Goal: Transaction & Acquisition: Book appointment/travel/reservation

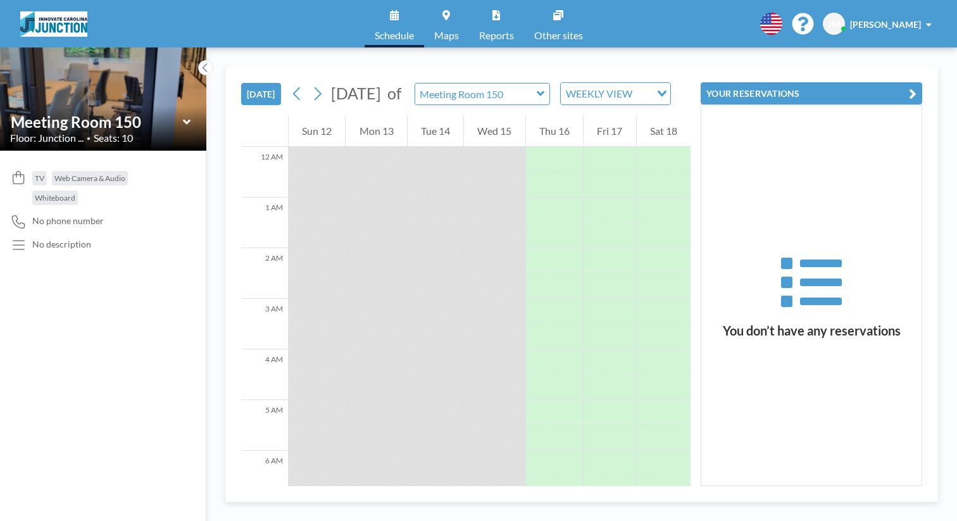
click at [477, 83] on div "Meeting Room 150" at bounding box center [483, 94] width 136 height 22
click at [537, 87] on icon at bounding box center [541, 93] width 8 height 13
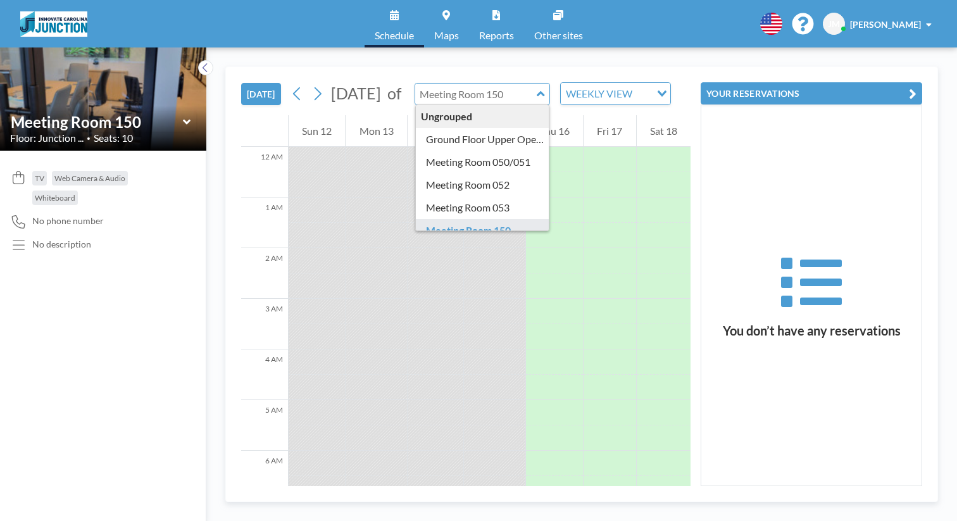
scroll to position [9, 0]
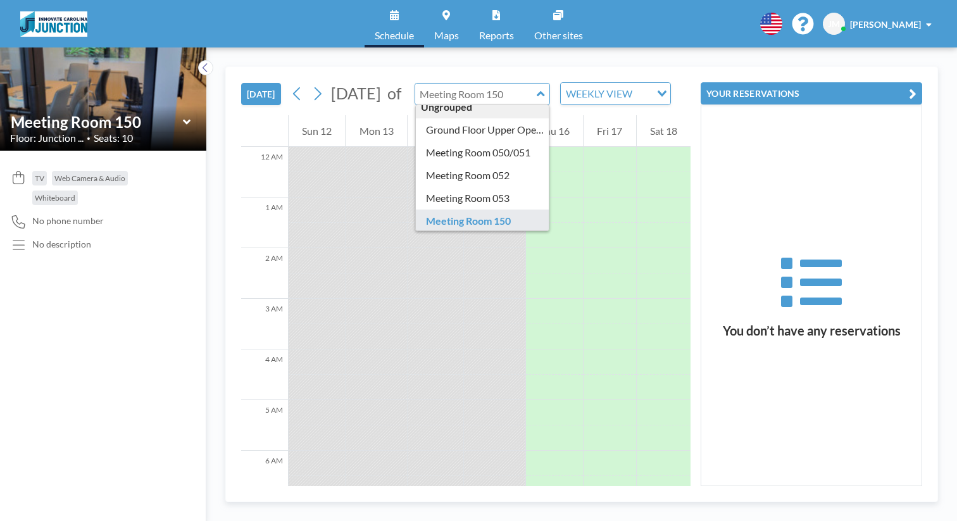
type input "Meeting Room 151"
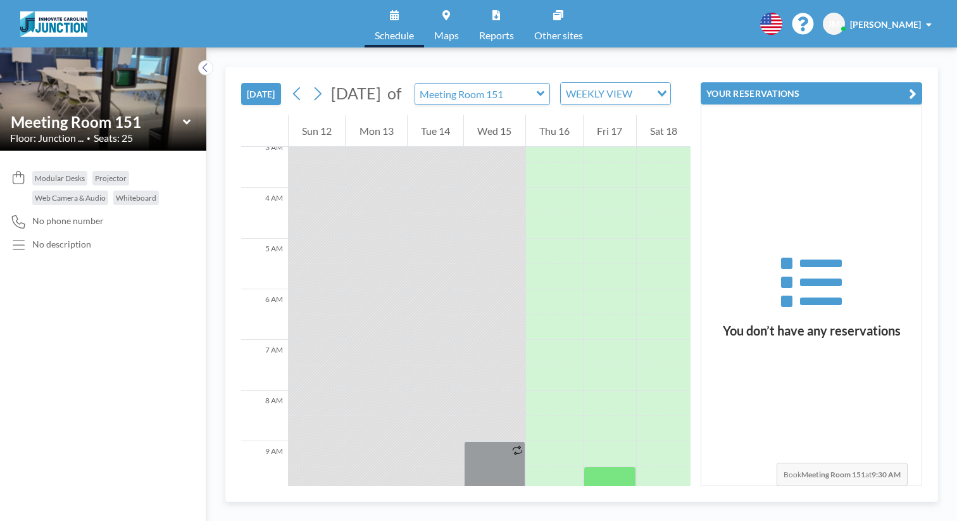
scroll to position [166, 0]
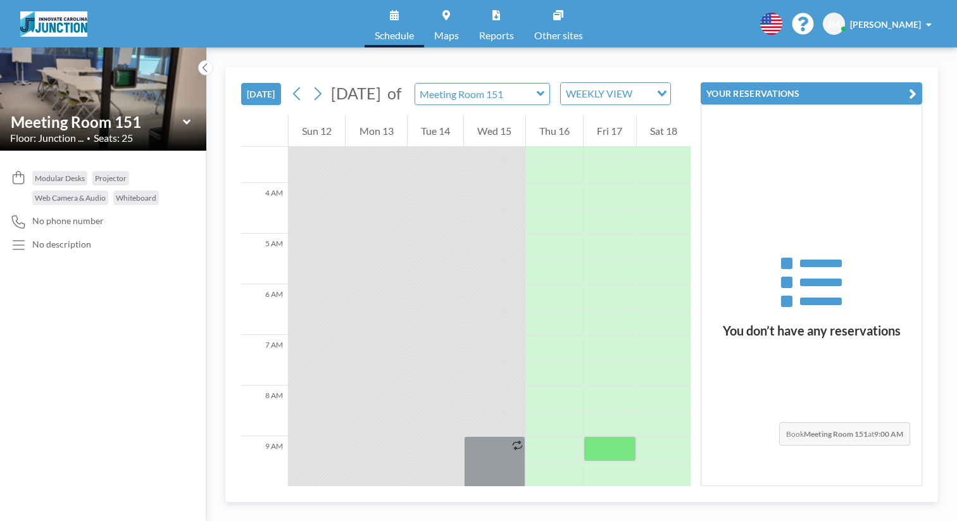
click at [620, 436] on div at bounding box center [610, 448] width 52 height 25
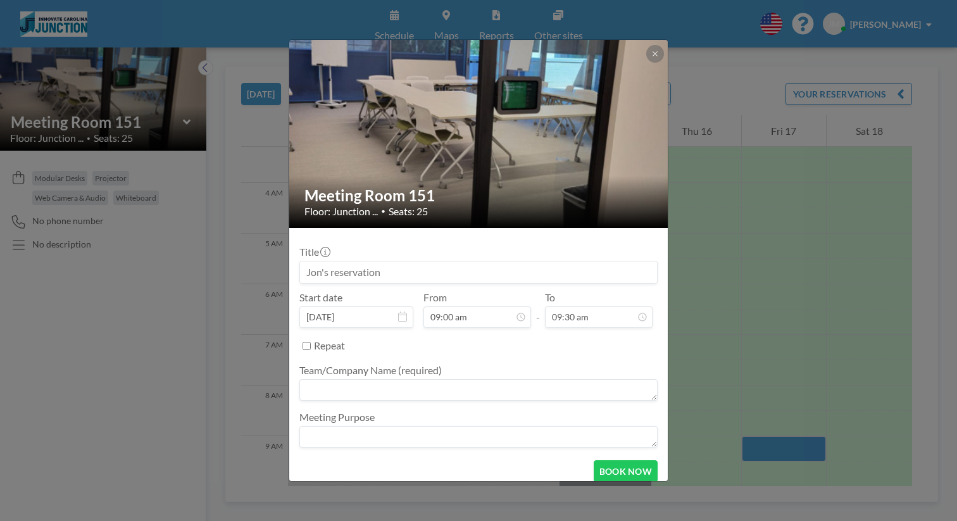
click at [620, 335] on div "Repeat" at bounding box center [486, 345] width 344 height 21
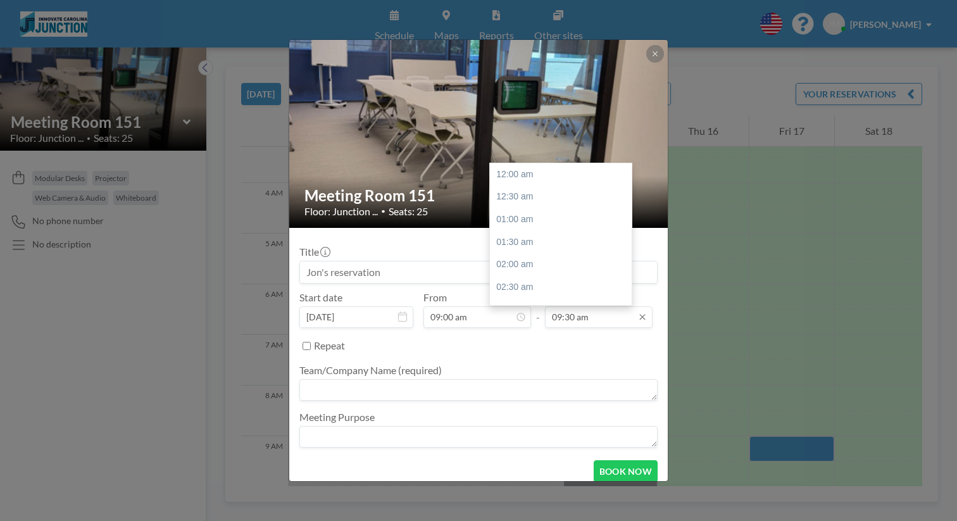
scroll to position [384, 0]
click at [584, 306] on input "09:30 am" at bounding box center [599, 317] width 108 height 22
click at [511, 297] on div "11:30 am" at bounding box center [564, 308] width 149 height 23
type input "11:30 am"
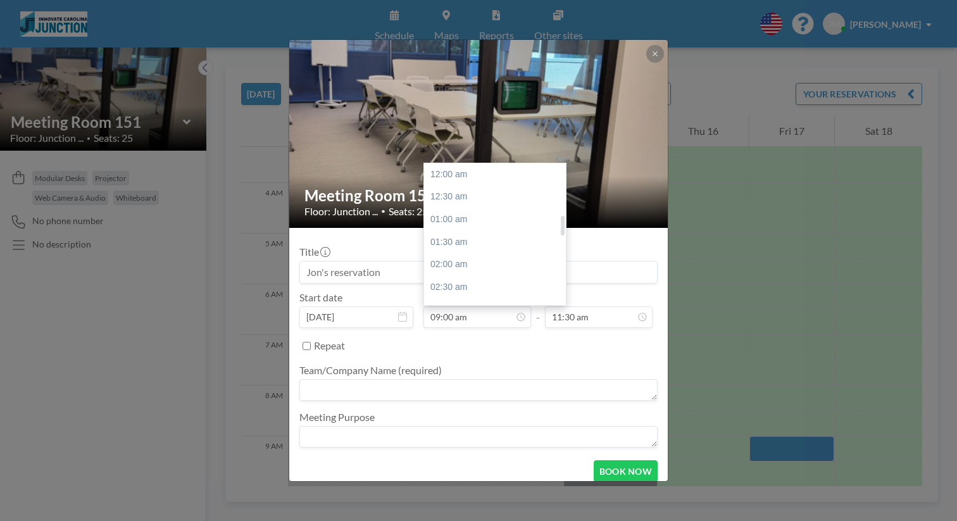
scroll to position [364, 0]
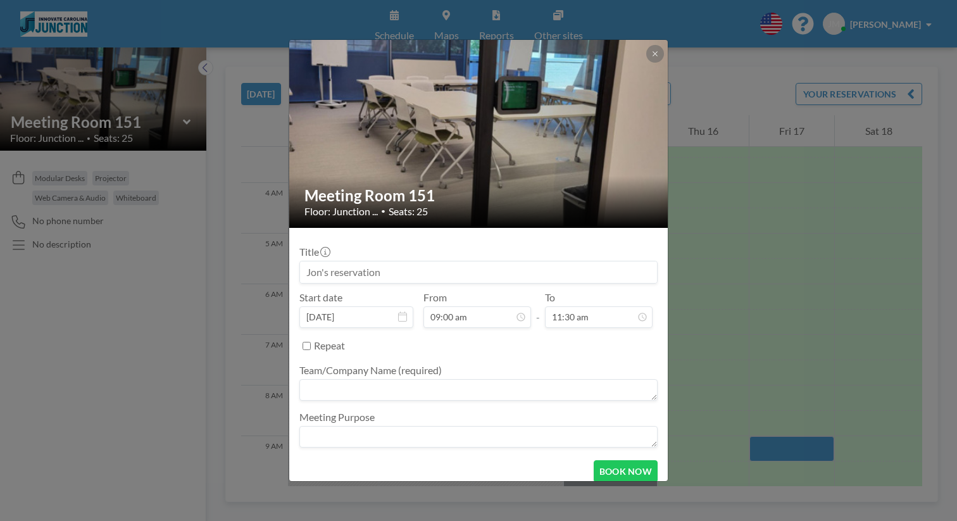
drag, startPoint x: 420, startPoint y: 266, endPoint x: 364, endPoint y: 265, distance: 55.7
click at [364, 265] on input at bounding box center [478, 272] width 357 height 22
type input "Tammuz Family"
click at [509, 379] on textarea at bounding box center [478, 390] width 358 height 22
type textarea "Tammuz Family ([PERSON_NAME] & [PERSON_NAME])"
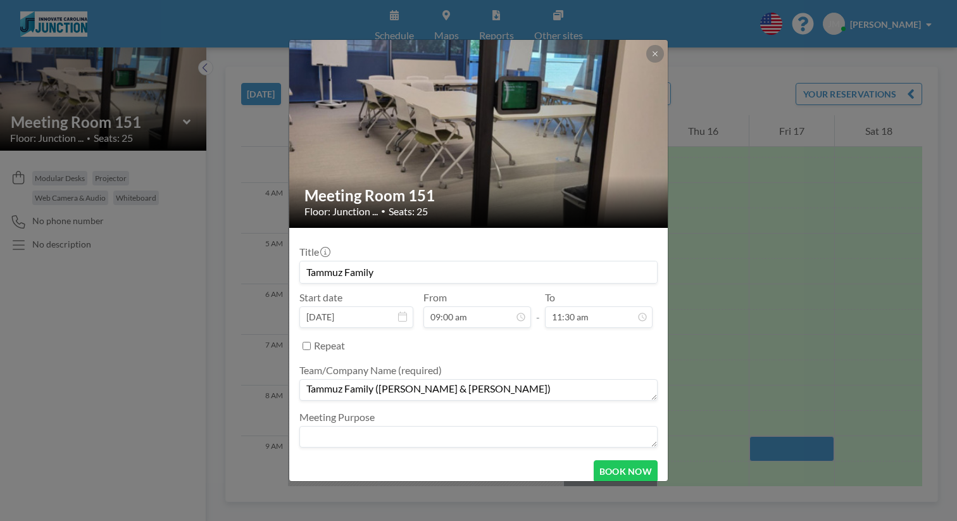
click at [537, 426] on textarea at bounding box center [478, 437] width 358 height 22
type textarea "Photos and Video Session"
click at [608, 460] on button "BOOK NOW" at bounding box center [626, 471] width 64 height 22
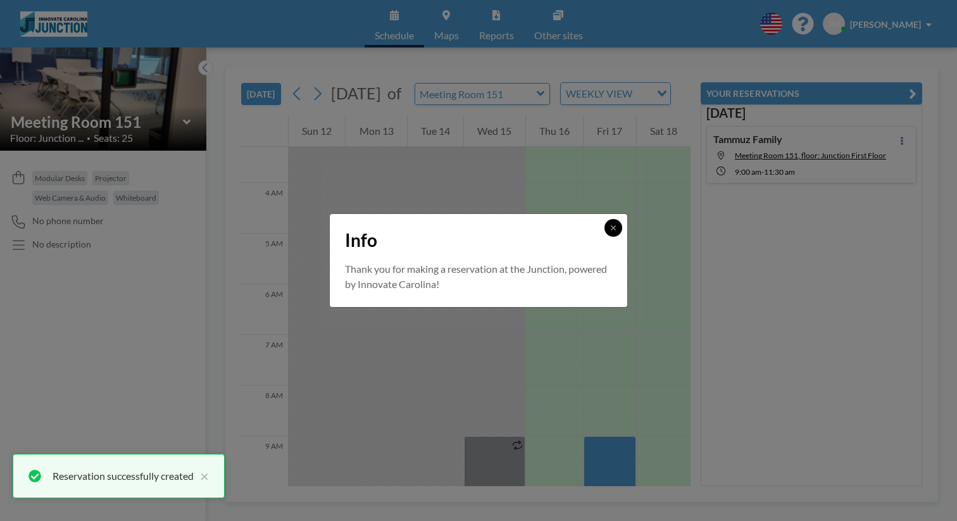
click at [610, 232] on icon at bounding box center [614, 228] width 8 height 8
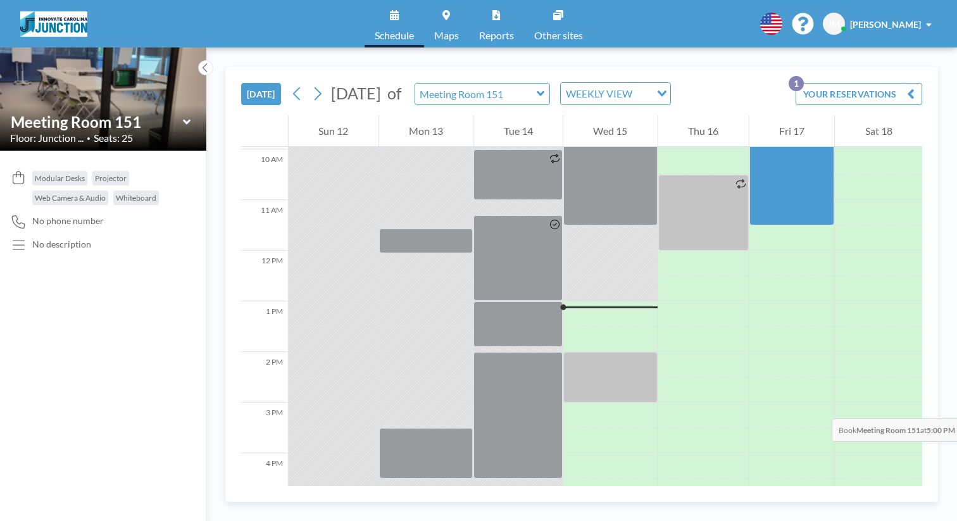
scroll to position [497, 0]
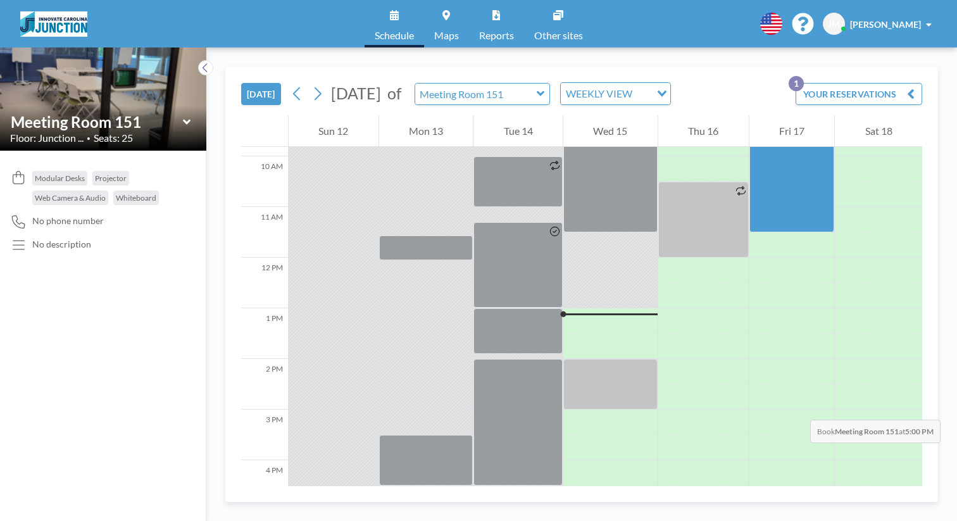
click at [658, 511] on div at bounding box center [703, 523] width 91 height 25
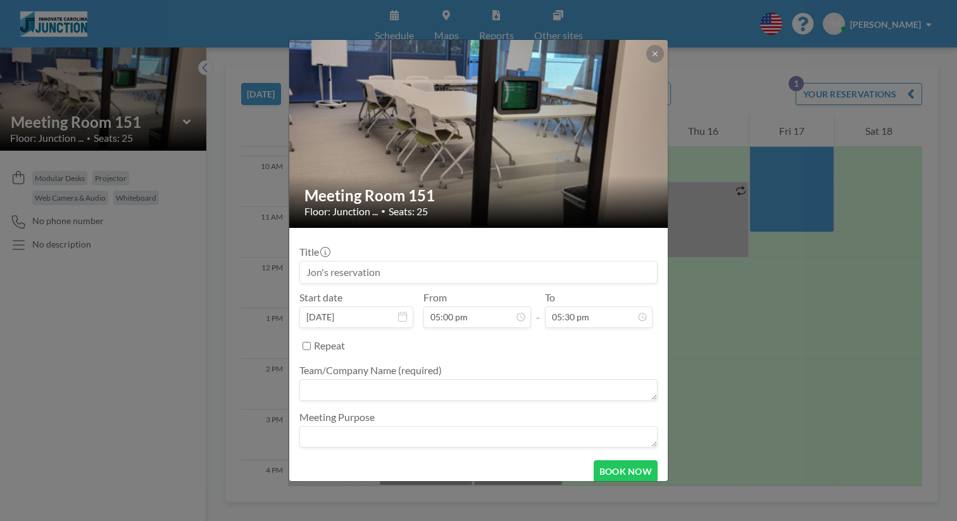
click at [646, 328] on div "Meeting Room 151 Floor: Junction ... • Seats: 25 Title Start date [DATE] From 0…" at bounding box center [478, 260] width 957 height 521
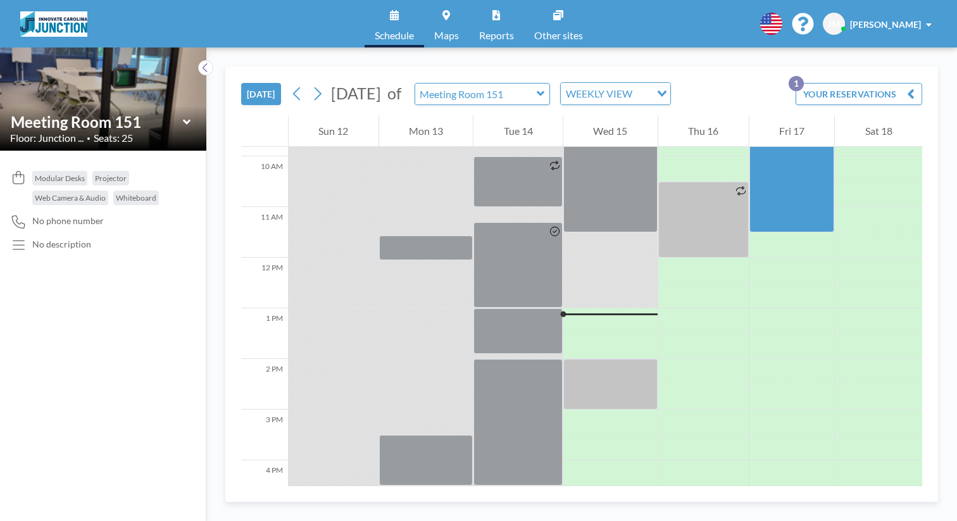
click at [658, 511] on div at bounding box center [703, 523] width 91 height 25
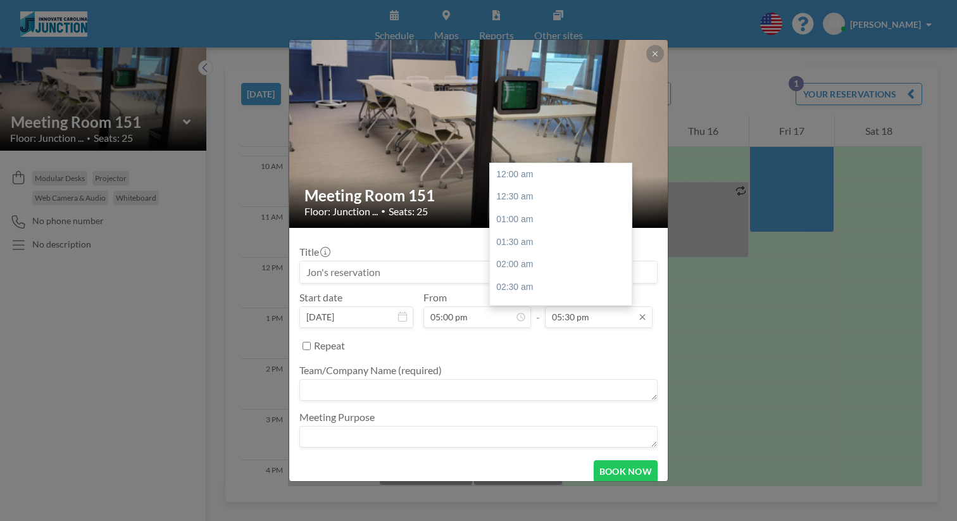
scroll to position [707, 0]
click at [522, 267] on div "06:00 pm" at bounding box center [564, 278] width 149 height 23
type input "06:00 pm"
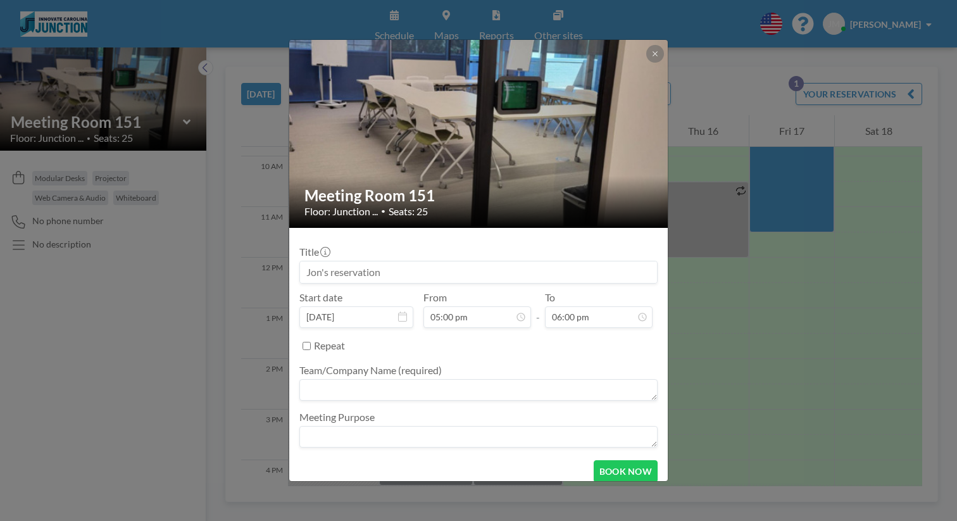
scroll to position [687, 0]
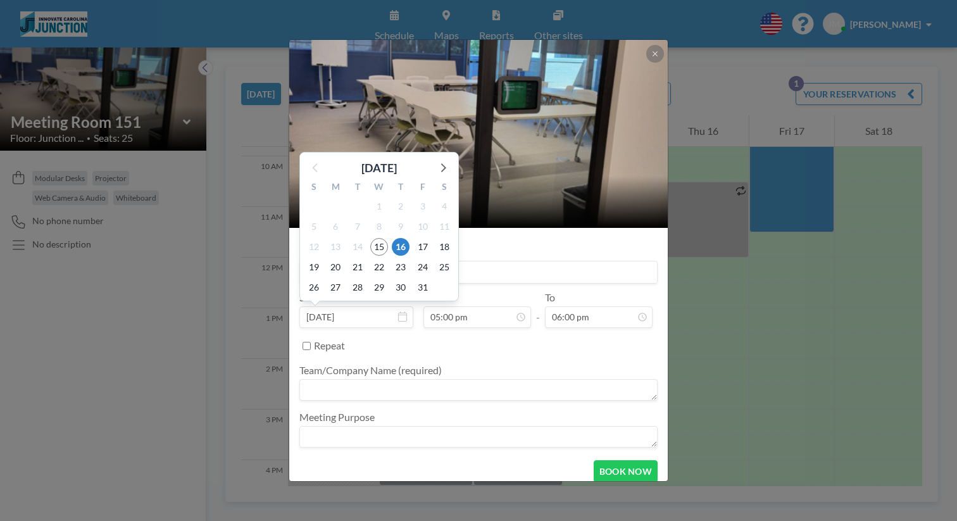
click at [404, 306] on input "[DATE]" at bounding box center [356, 317] width 114 height 22
click at [410, 238] on span "16" at bounding box center [401, 247] width 18 height 18
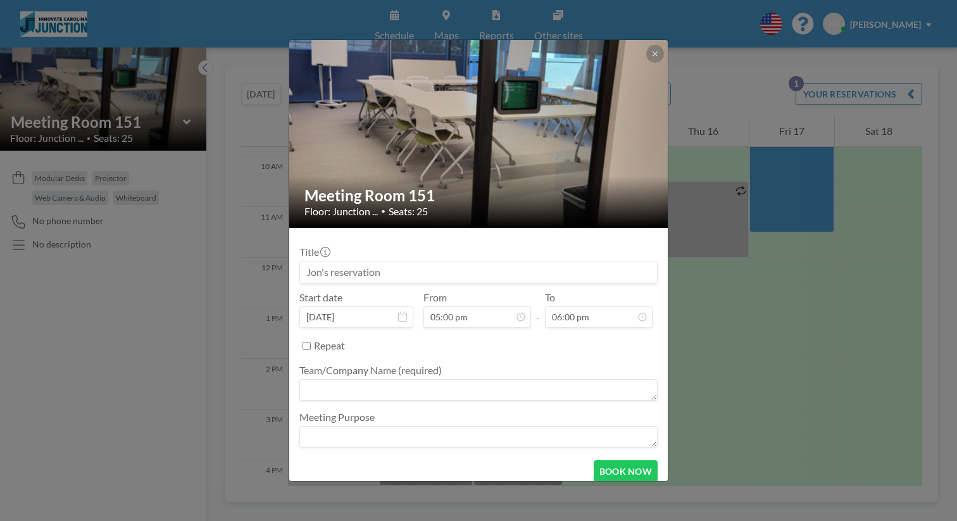
click at [393, 261] on input at bounding box center [478, 272] width 357 height 22
type input "Tammuz Family"
click at [404, 379] on textarea at bounding box center [478, 390] width 358 height 22
type textarea "[PERSON_NAME]"
click at [416, 426] on textarea at bounding box center [478, 437] width 358 height 22
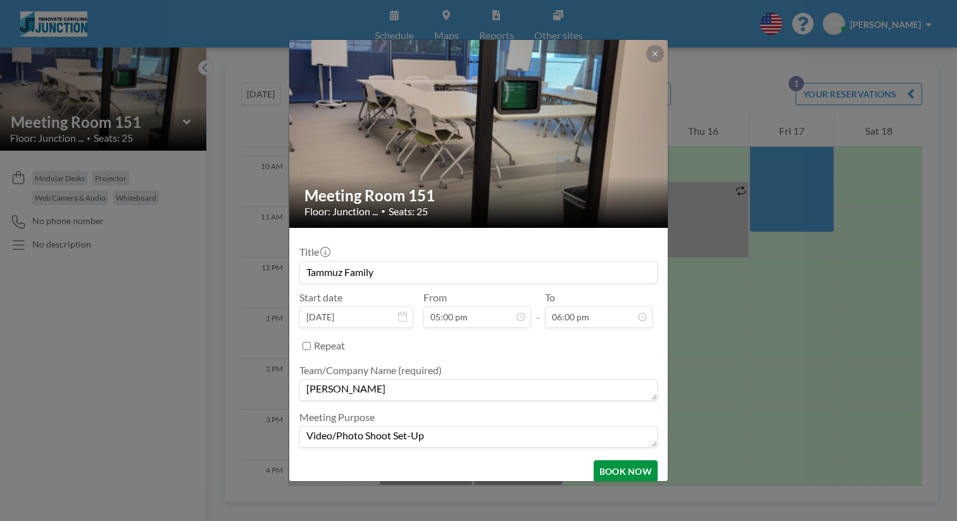
type textarea "Video/Photo Shoot Set-Up"
click at [607, 460] on button "BOOK NOW" at bounding box center [626, 471] width 64 height 22
type input "Tammuz Family"
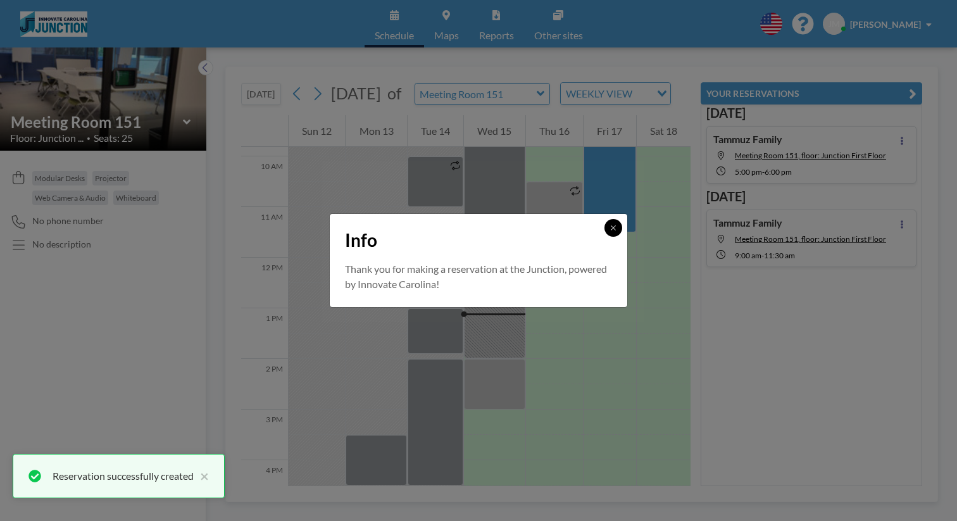
click at [610, 232] on icon at bounding box center [614, 228] width 8 height 8
